Goal: Download file/media

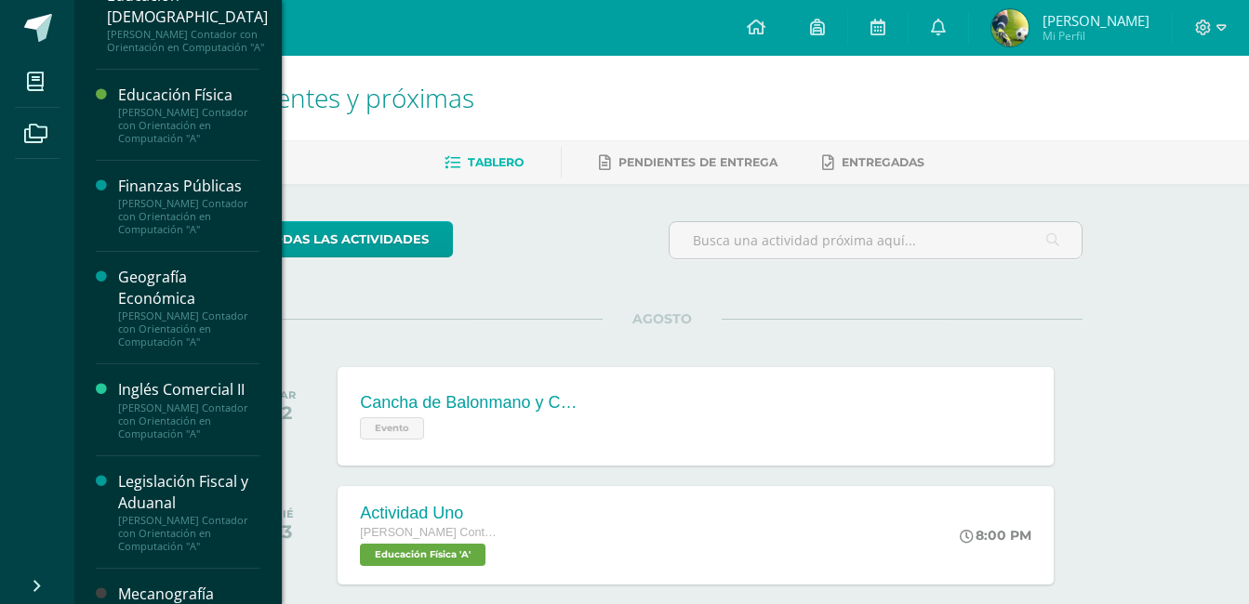
scroll to position [461, 0]
click at [185, 399] on div "Inglés Comercial II" at bounding box center [188, 388] width 141 height 21
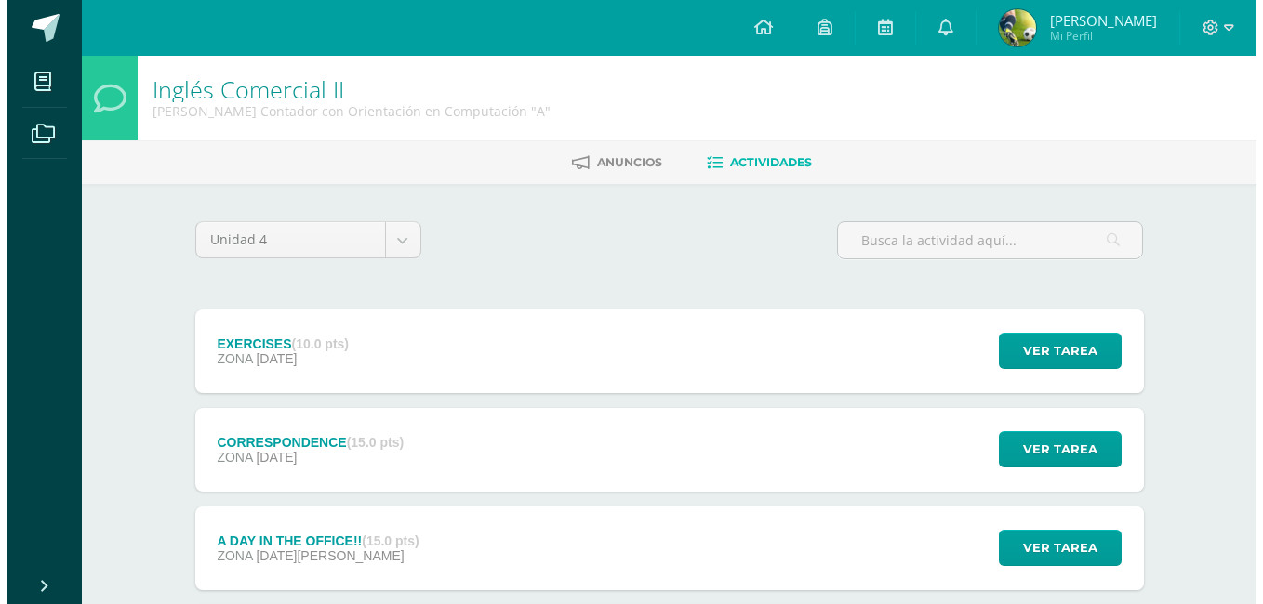
scroll to position [208, 0]
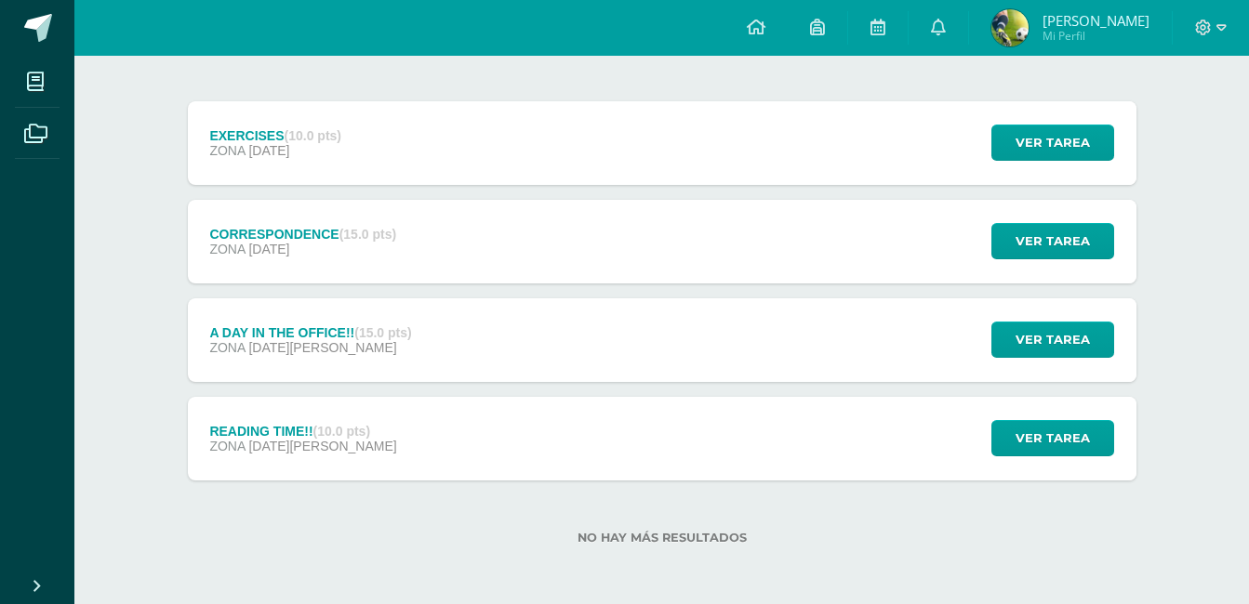
click at [811, 473] on div "READING TIME!! (10.0 pts) ZONA 11 de Agosto Ver tarea READING TIME!! Inglés Com…" at bounding box center [662, 439] width 948 height 84
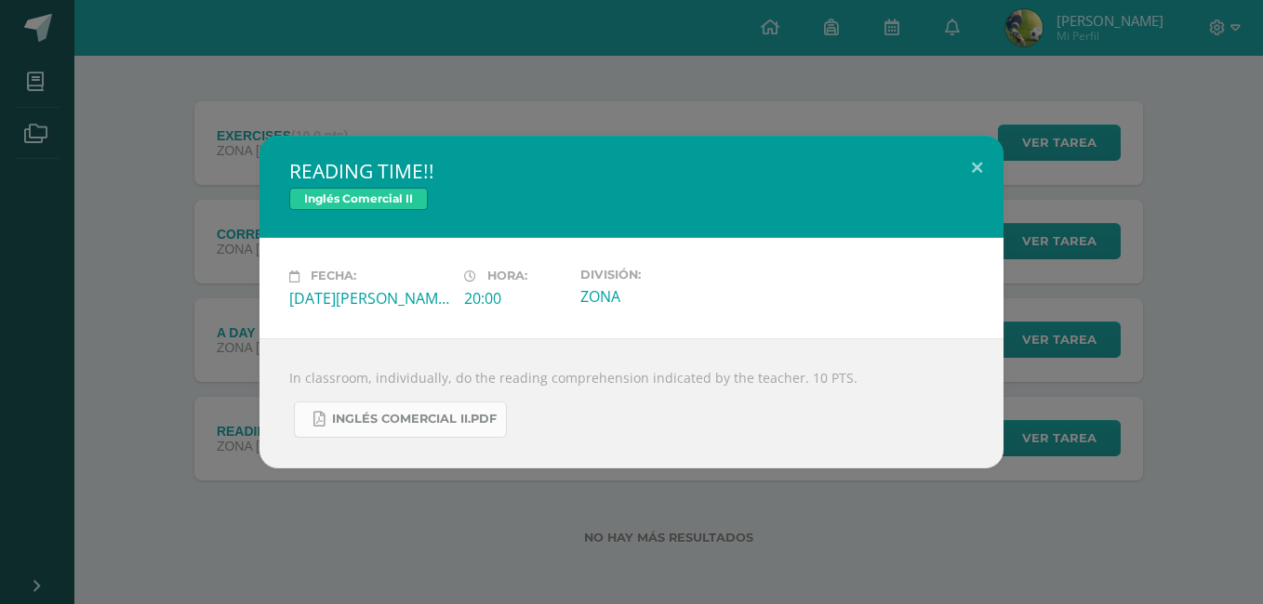
click at [454, 424] on span "INGLÉS COMERCIAL II.pdf" at bounding box center [414, 419] width 165 height 15
